Goal: Task Accomplishment & Management: Manage account settings

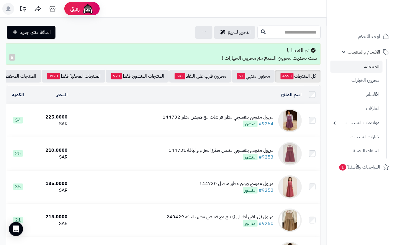
click at [257, 34] on input "text" at bounding box center [288, 32] width 63 height 13
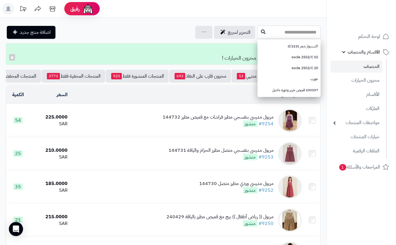
click at [294, 31] on input "text" at bounding box center [288, 32] width 63 height 13
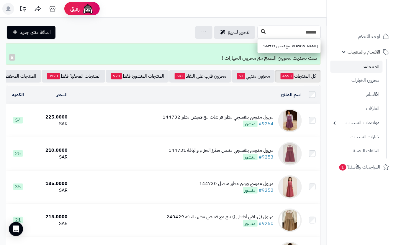
type input "******"
click at [258, 31] on button at bounding box center [262, 31] width 9 height 11
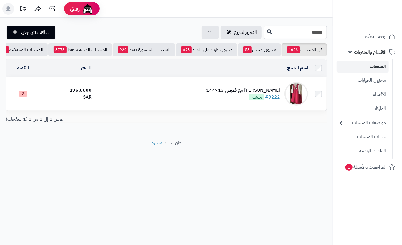
drag, startPoint x: 176, startPoint y: 95, endPoint x: 168, endPoint y: 96, distance: 8.3
click at [177, 95] on td "[PERSON_NAME] مع قميص 144713 #9222 منشور" at bounding box center [202, 94] width 217 height 33
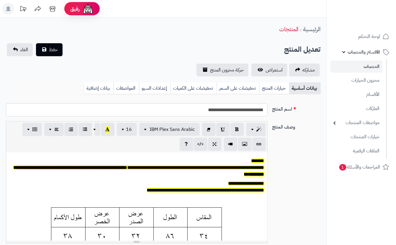
scroll to position [0, 6]
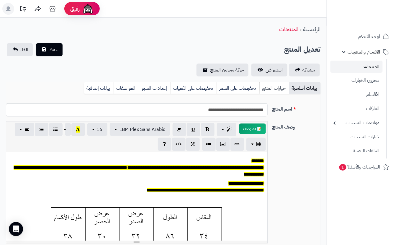
click at [266, 87] on link "خيارات المنتج" at bounding box center [274, 89] width 30 height 12
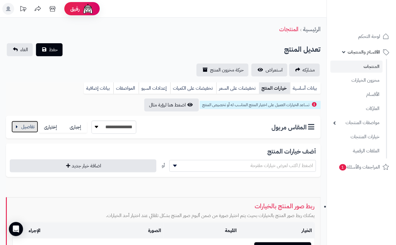
click at [32, 126] on button "button" at bounding box center [24, 127] width 27 height 12
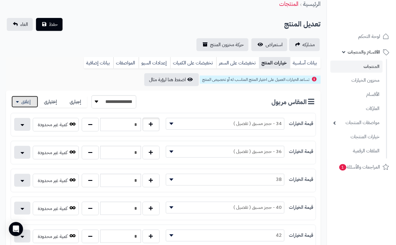
scroll to position [39, 0]
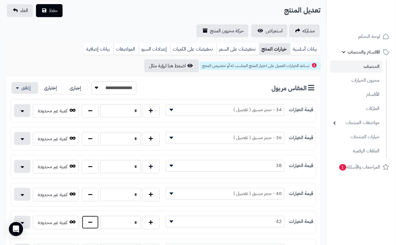
click at [97, 224] on button "button" at bounding box center [90, 223] width 17 height 14
type input "*"
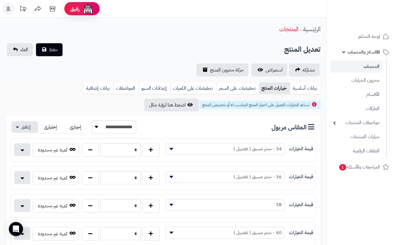
click at [108, 59] on div "**********" at bounding box center [163, 59] width 326 height 33
click at [51, 51] on span "حفظ" at bounding box center [53, 49] width 9 height 7
